Goal: Use online tool/utility: Utilize a website feature to perform a specific function

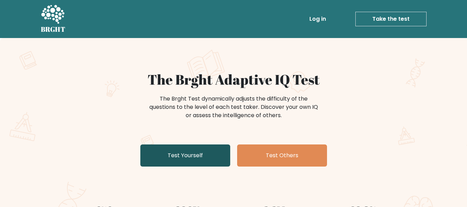
click at [192, 149] on link "Test Yourself" at bounding box center [185, 155] width 90 height 22
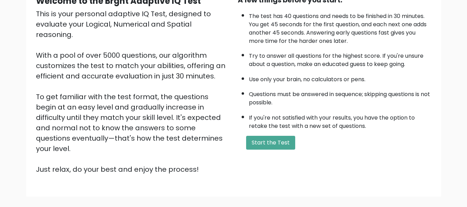
scroll to position [77, 0]
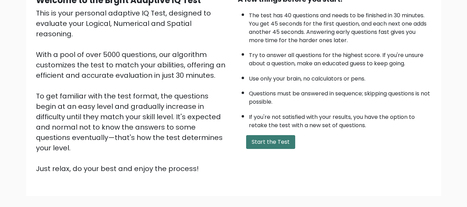
click at [281, 142] on button "Start the Test" at bounding box center [270, 142] width 49 height 14
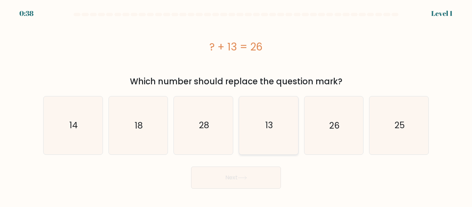
click at [267, 138] on icon "13" at bounding box center [269, 125] width 58 height 58
click at [236, 105] on input "d. 13" at bounding box center [236, 105] width 0 height 2
radio input "true"
click at [242, 178] on icon at bounding box center [242, 178] width 9 height 4
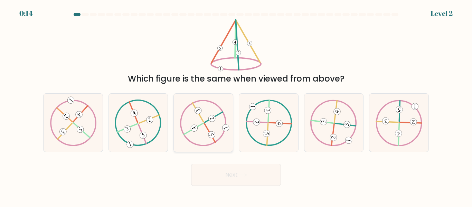
click at [194, 129] on 612 at bounding box center [194, 127] width 9 height 9
click at [236, 105] on input "c." at bounding box center [236, 105] width 0 height 2
radio input "true"
click at [222, 166] on button "Next" at bounding box center [236, 175] width 90 height 22
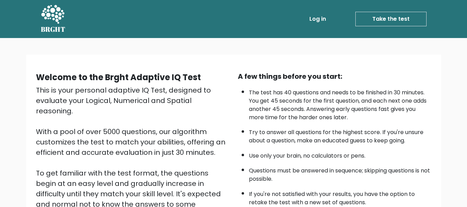
scroll to position [77, 0]
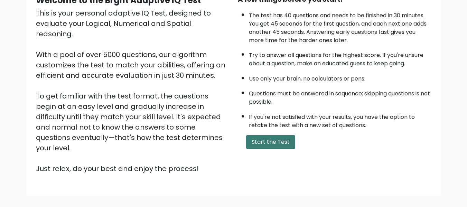
click at [284, 139] on button "Start the Test" at bounding box center [270, 142] width 49 height 14
